Goal: Task Accomplishment & Management: Use online tool/utility

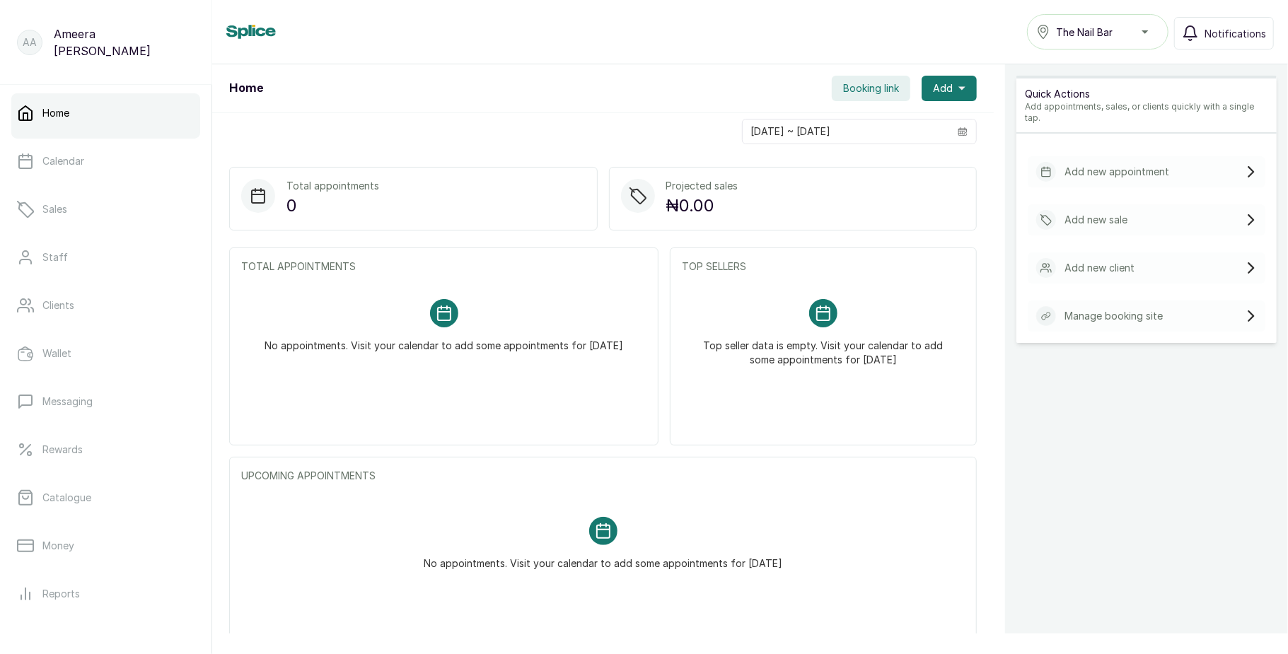
click at [844, 83] on span "Booking link" at bounding box center [871, 88] width 56 height 14
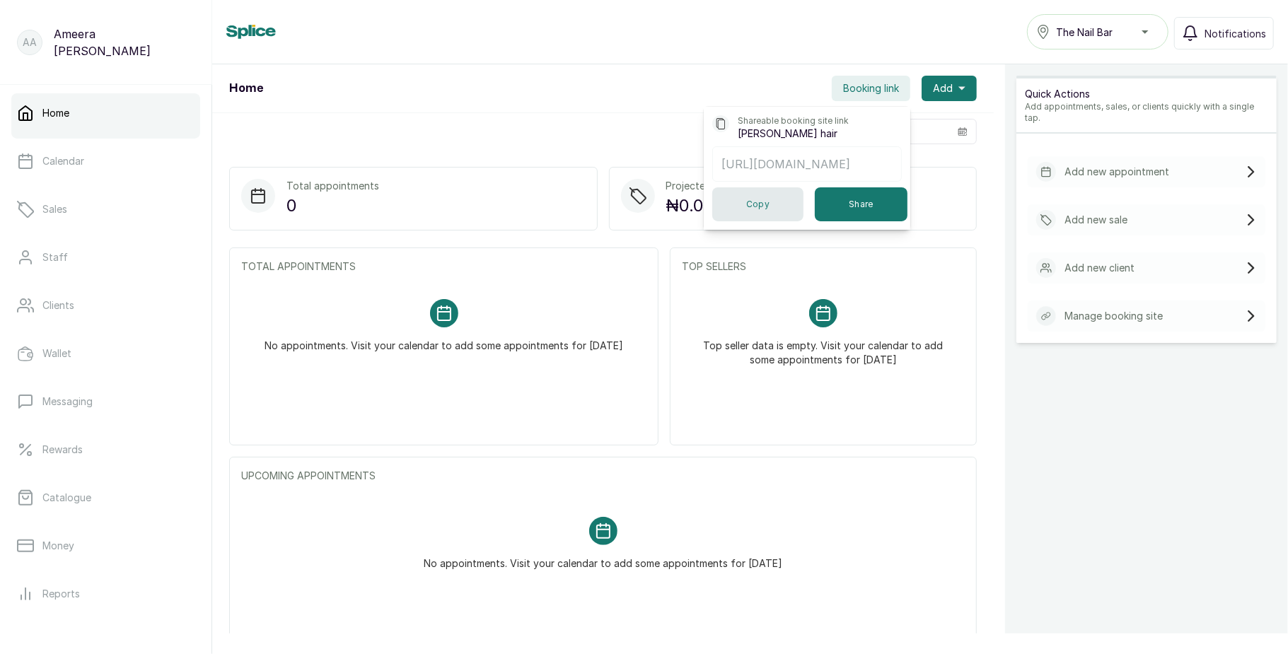
click at [750, 207] on button "Copy" at bounding box center [757, 204] width 91 height 34
click at [762, 221] on button "Copy" at bounding box center [757, 204] width 91 height 34
